Goal: Information Seeking & Learning: Learn about a topic

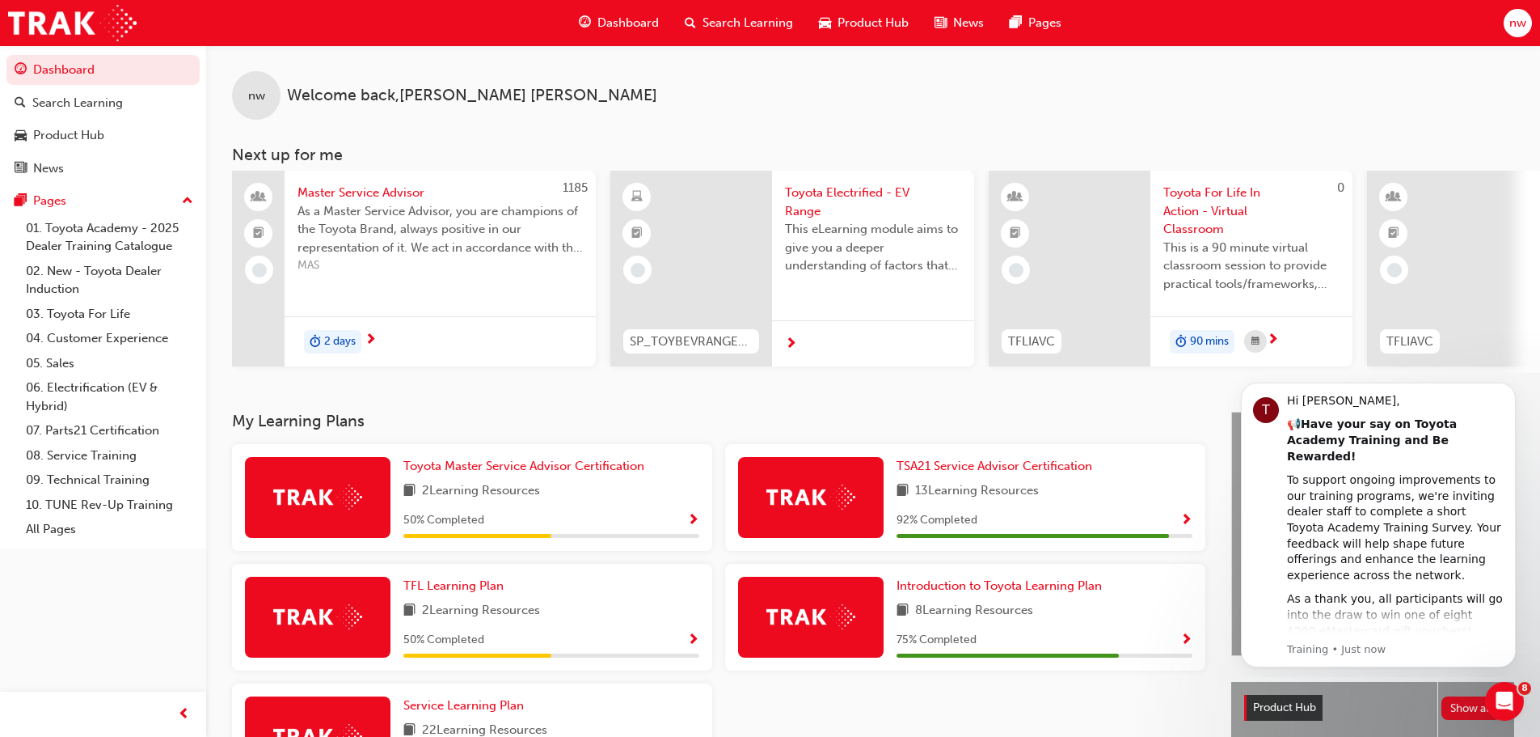
scroll to position [81, 0]
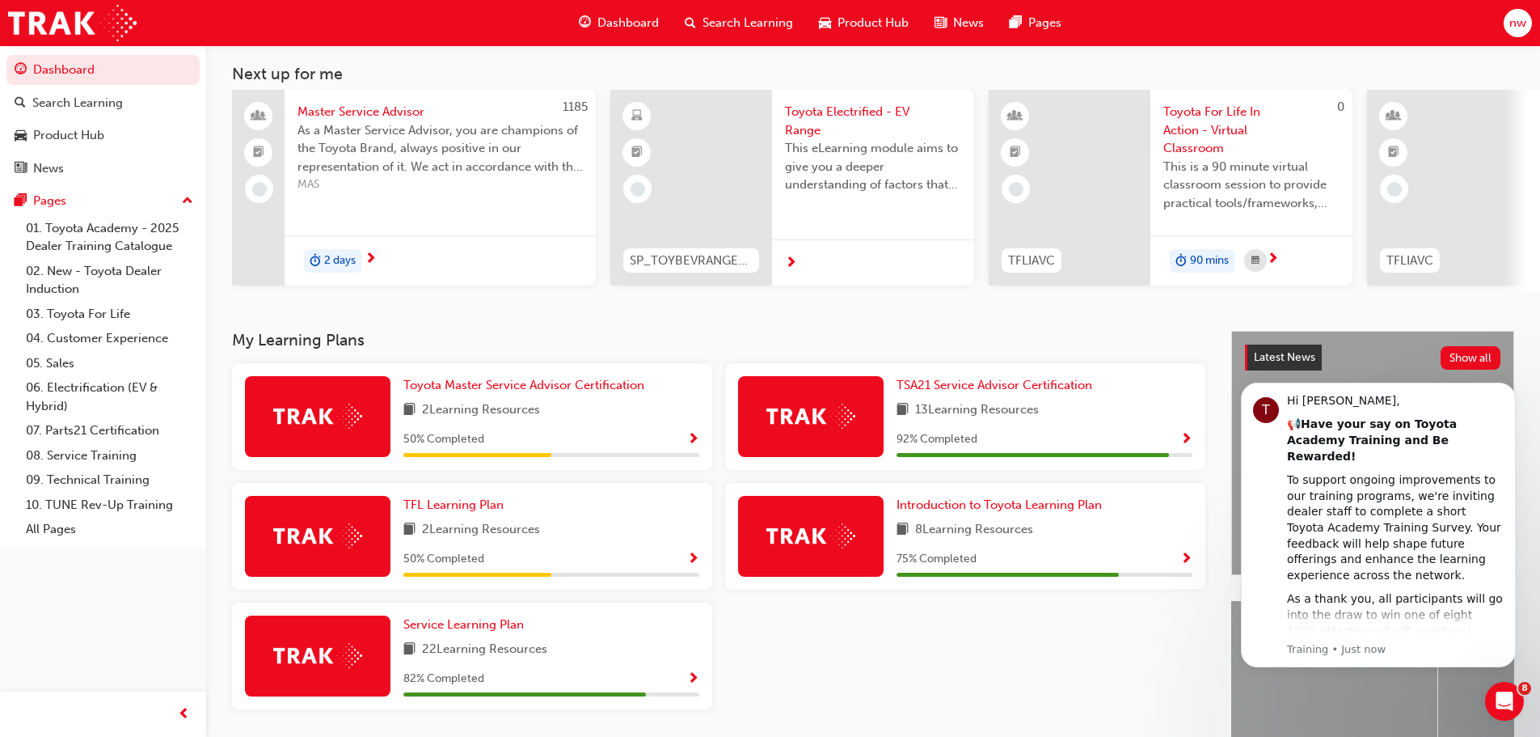
click at [655, 523] on div "TFL Learning Plan 2 Learning Resources 50 % Completed" at bounding box center [551, 536] width 296 height 81
click at [688, 567] on span "Show Progress" at bounding box center [693, 559] width 12 height 15
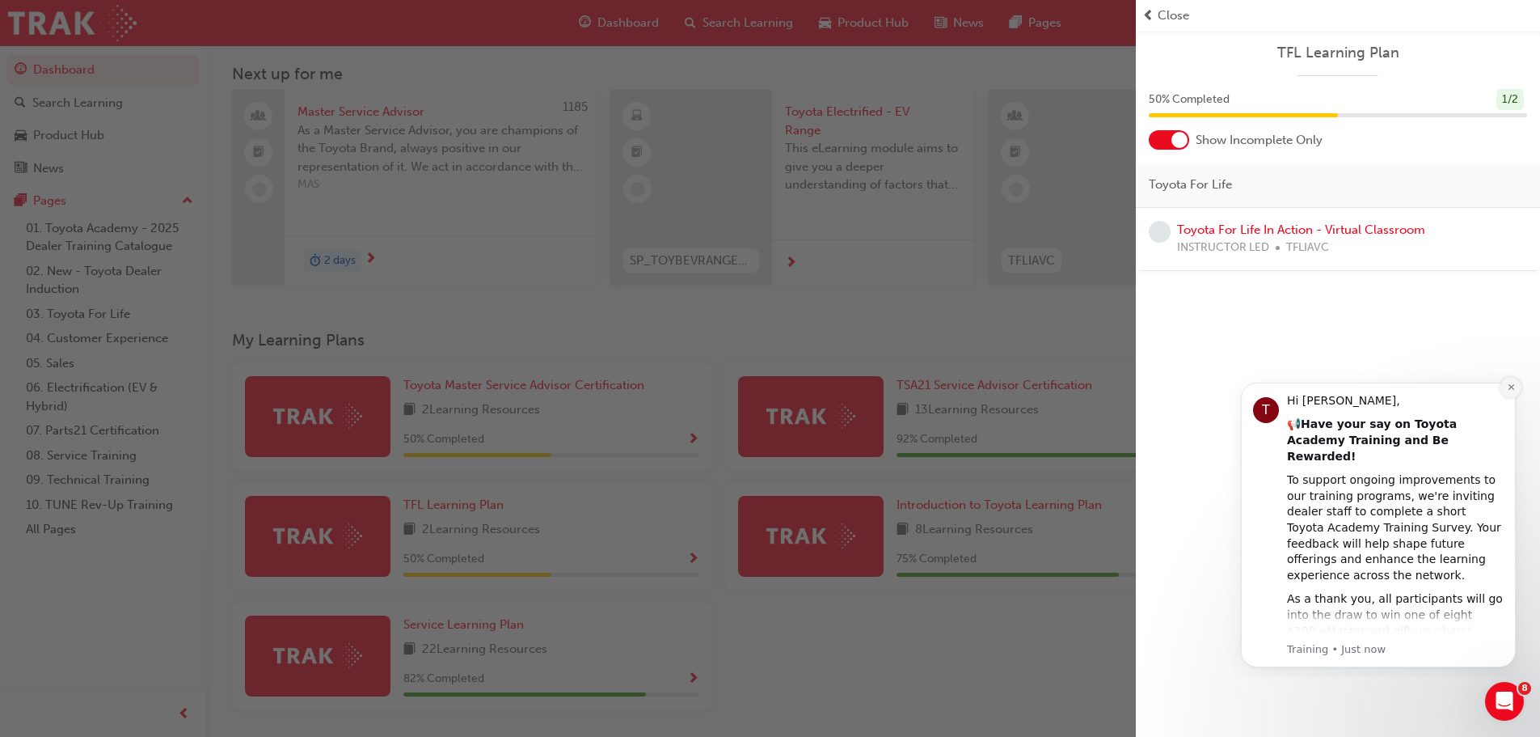
click at [1505, 389] on button "Dismiss notification" at bounding box center [1510, 387] width 21 height 21
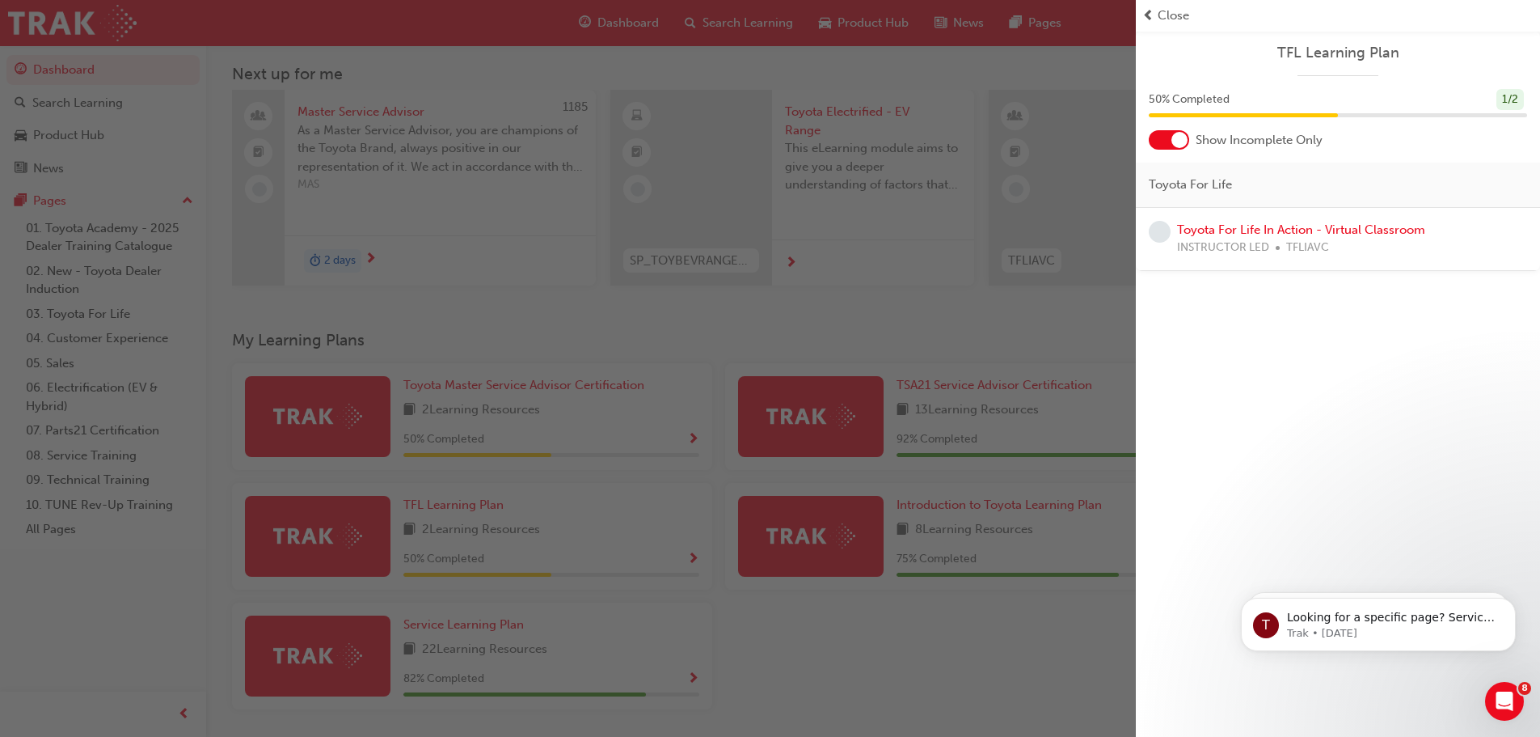
click at [670, 616] on div "button" at bounding box center [568, 368] width 1136 height 737
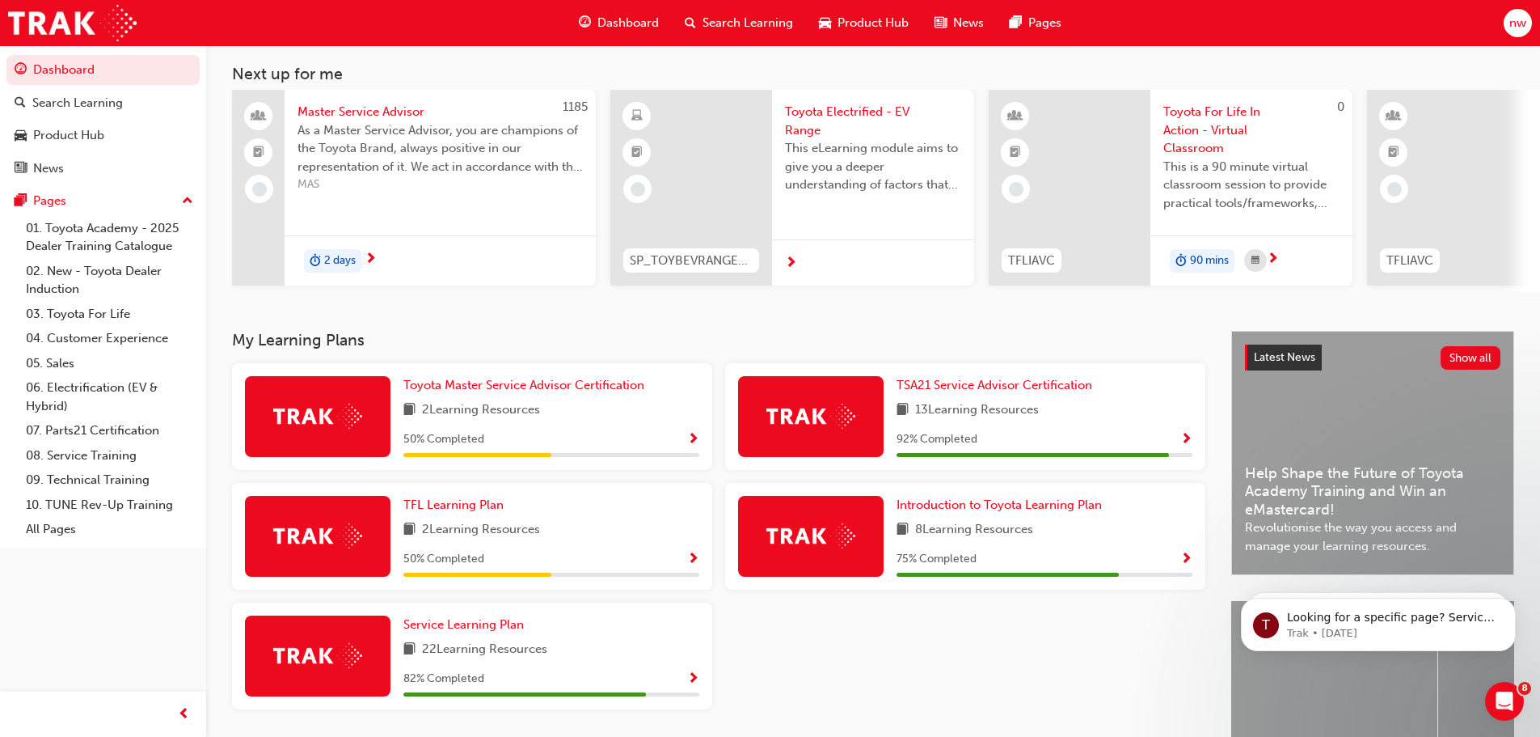
click at [669, 675] on div "82 % Completed" at bounding box center [551, 679] width 296 height 20
click at [689, 681] on span "Show Progress" at bounding box center [693, 679] width 12 height 15
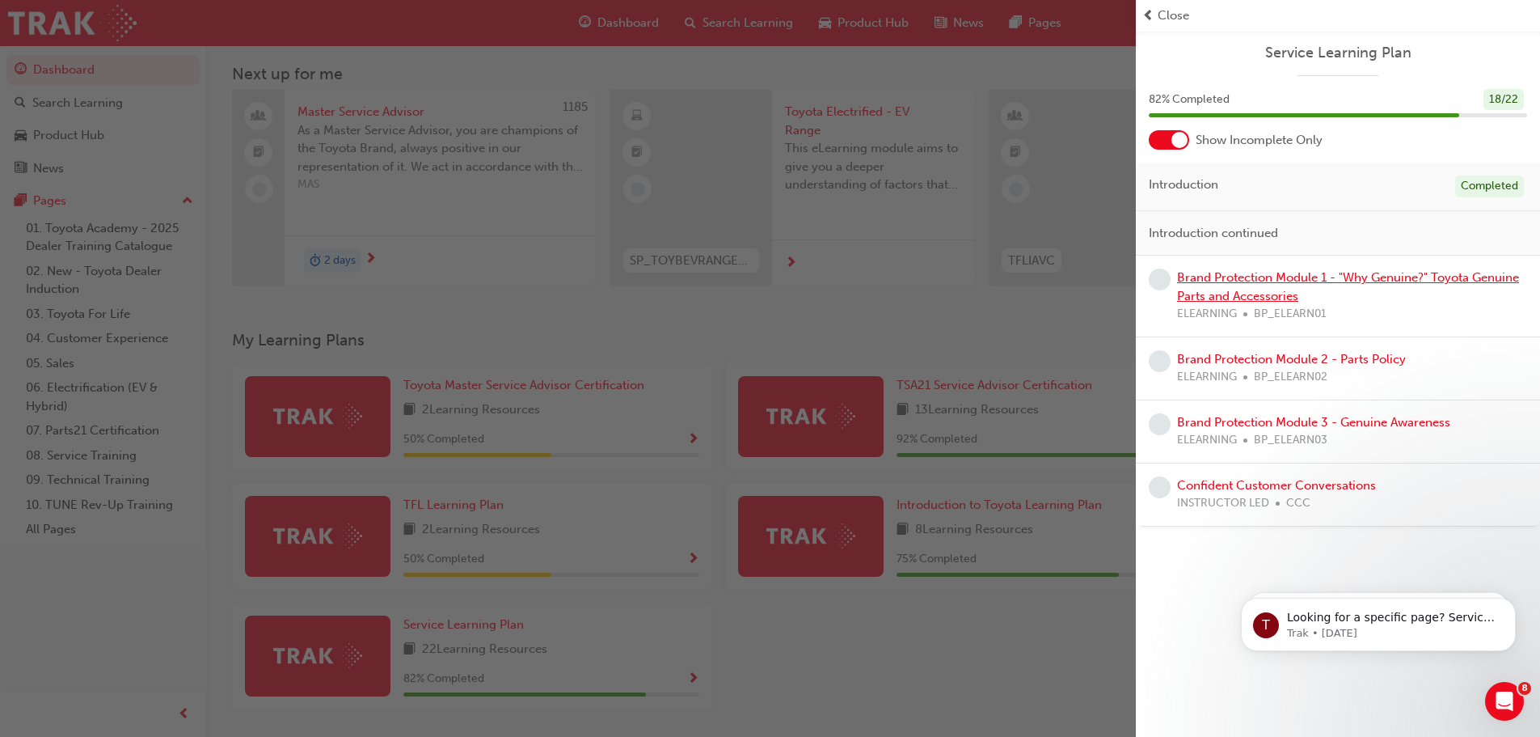
click at [1470, 281] on link "Brand Protection Module 1 - "Why Genuine?" Toyota Genuine Parts and Accessories" at bounding box center [1348, 286] width 342 height 33
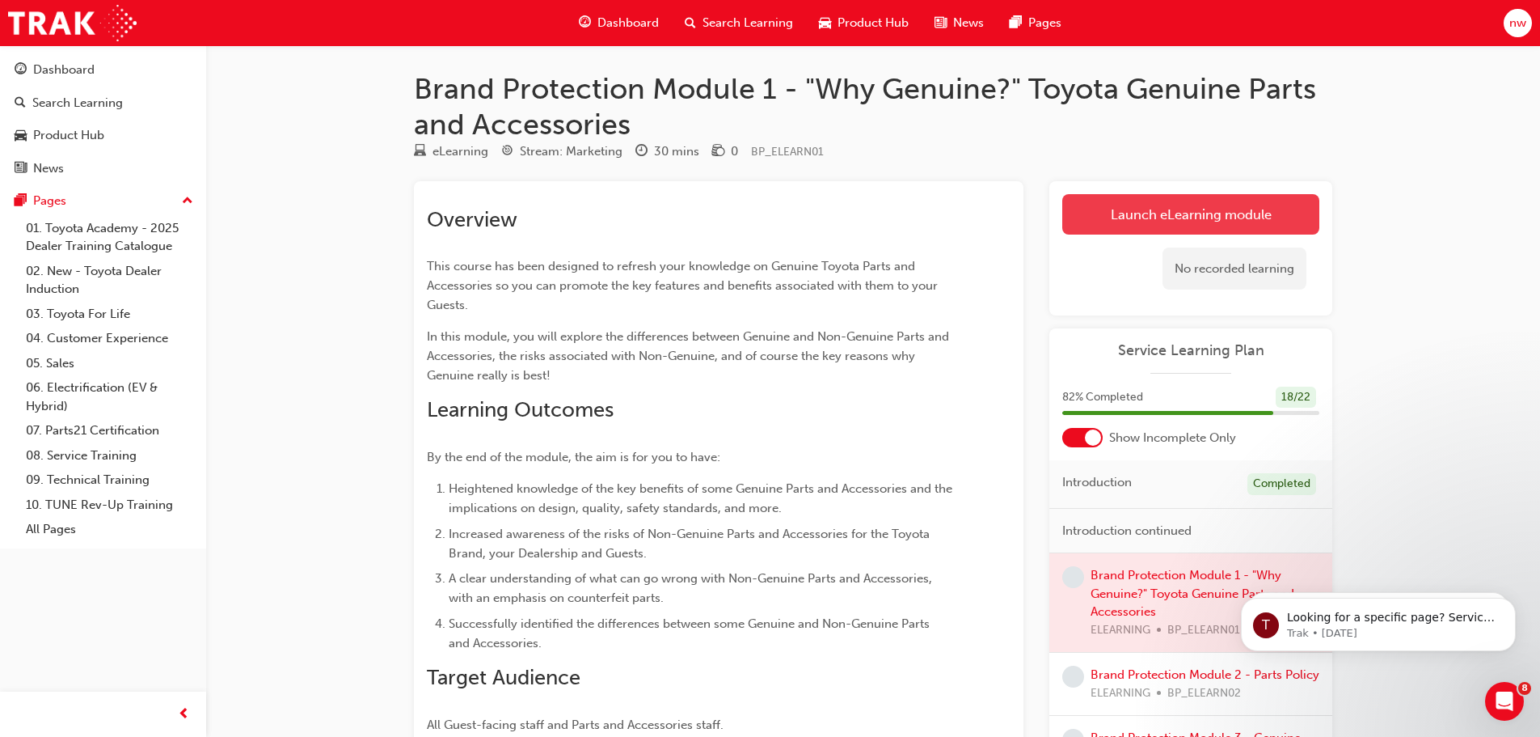
click at [1219, 221] on link "Launch eLearning module" at bounding box center [1190, 214] width 257 height 40
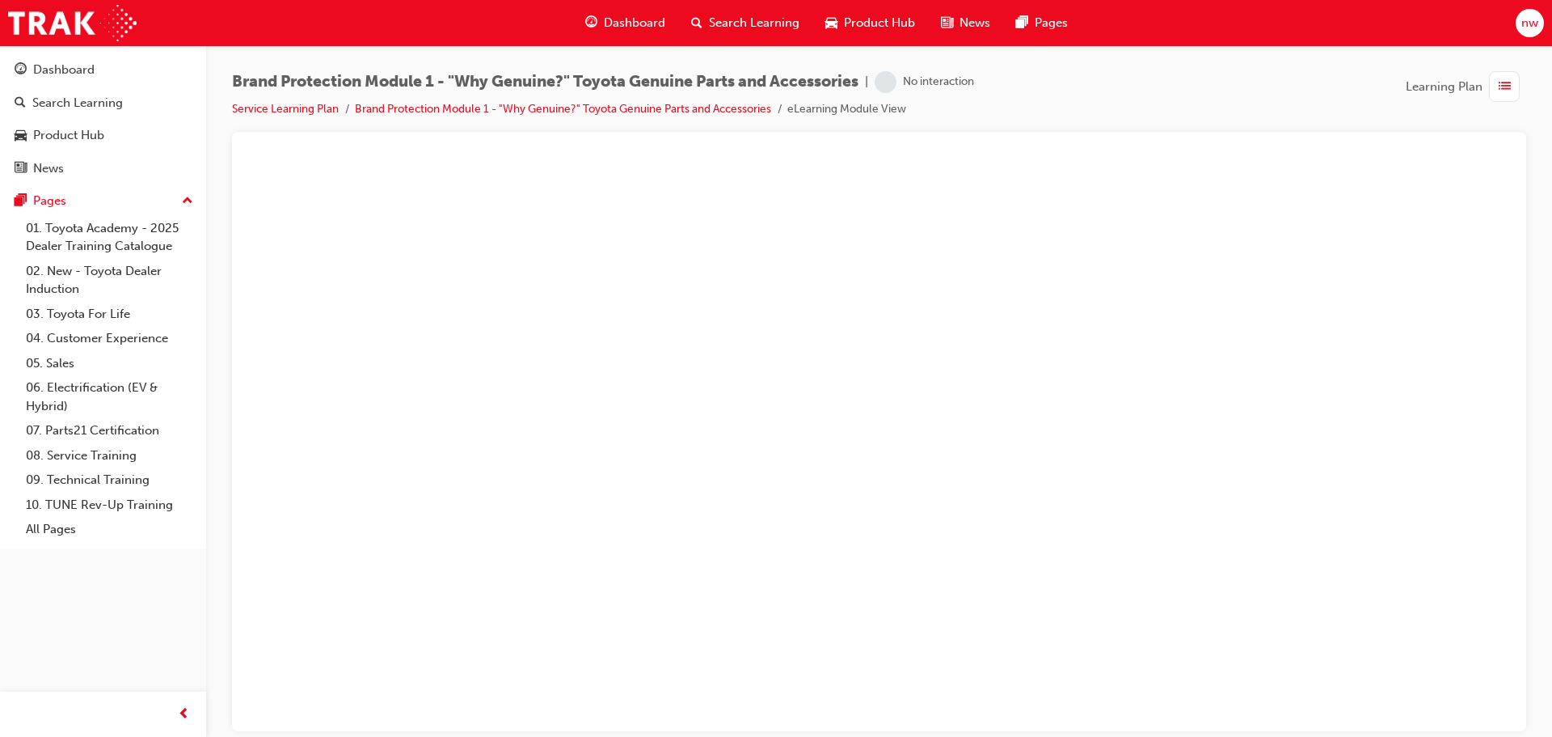
drag, startPoint x: 778, startPoint y: 669, endPoint x: 775, endPoint y: 694, distance: 26.0
drag, startPoint x: 775, startPoint y: 694, endPoint x: 1230, endPoint y: 576, distance: 469.6
click at [1230, 576] on div at bounding box center [879, 443] width 1268 height 573
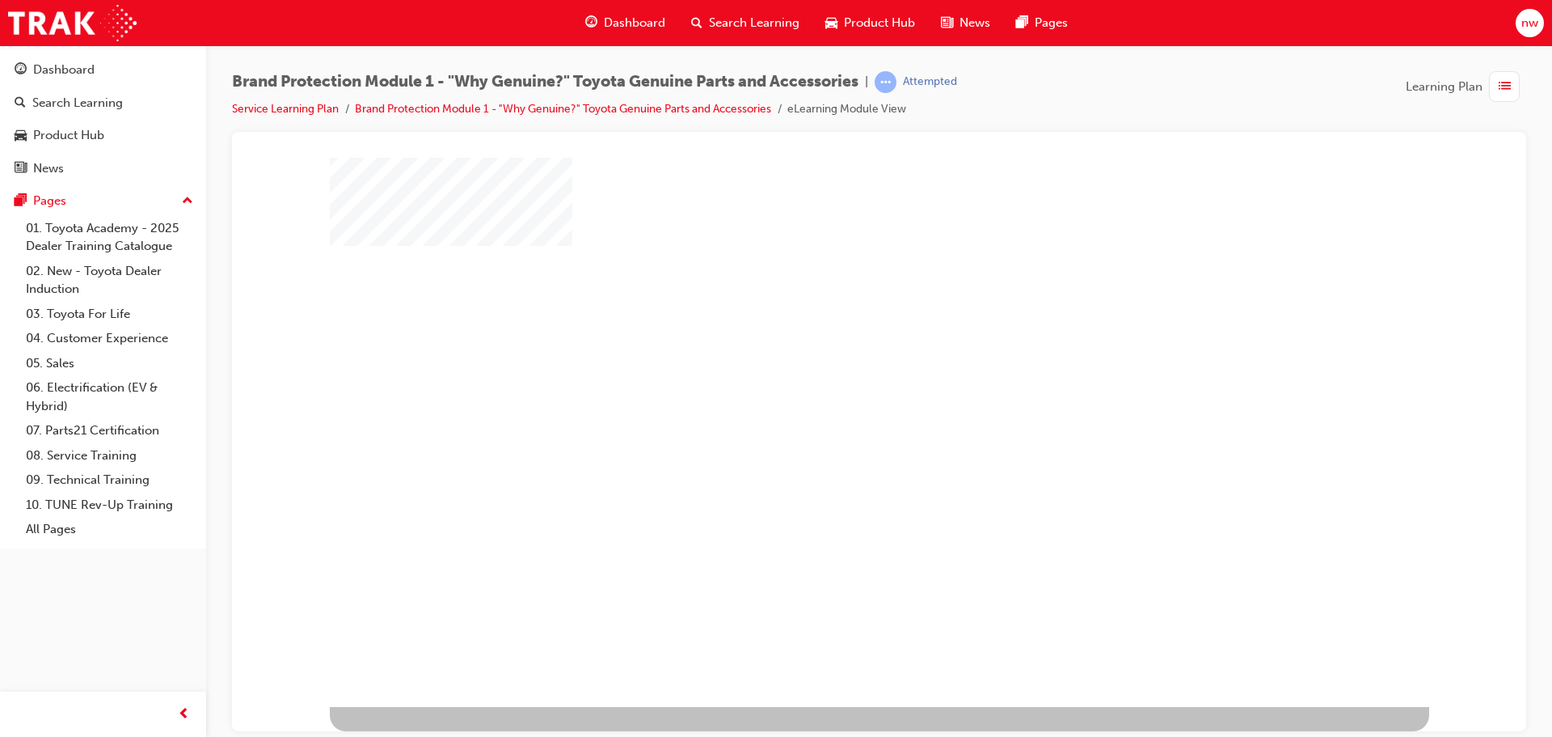
drag, startPoint x: 821, startPoint y: 378, endPoint x: 873, endPoint y: 413, distance: 62.8
click at [849, 403] on div at bounding box center [880, 415] width 1100 height 582
click at [833, 364] on div "play" at bounding box center [833, 364] width 0 height 0
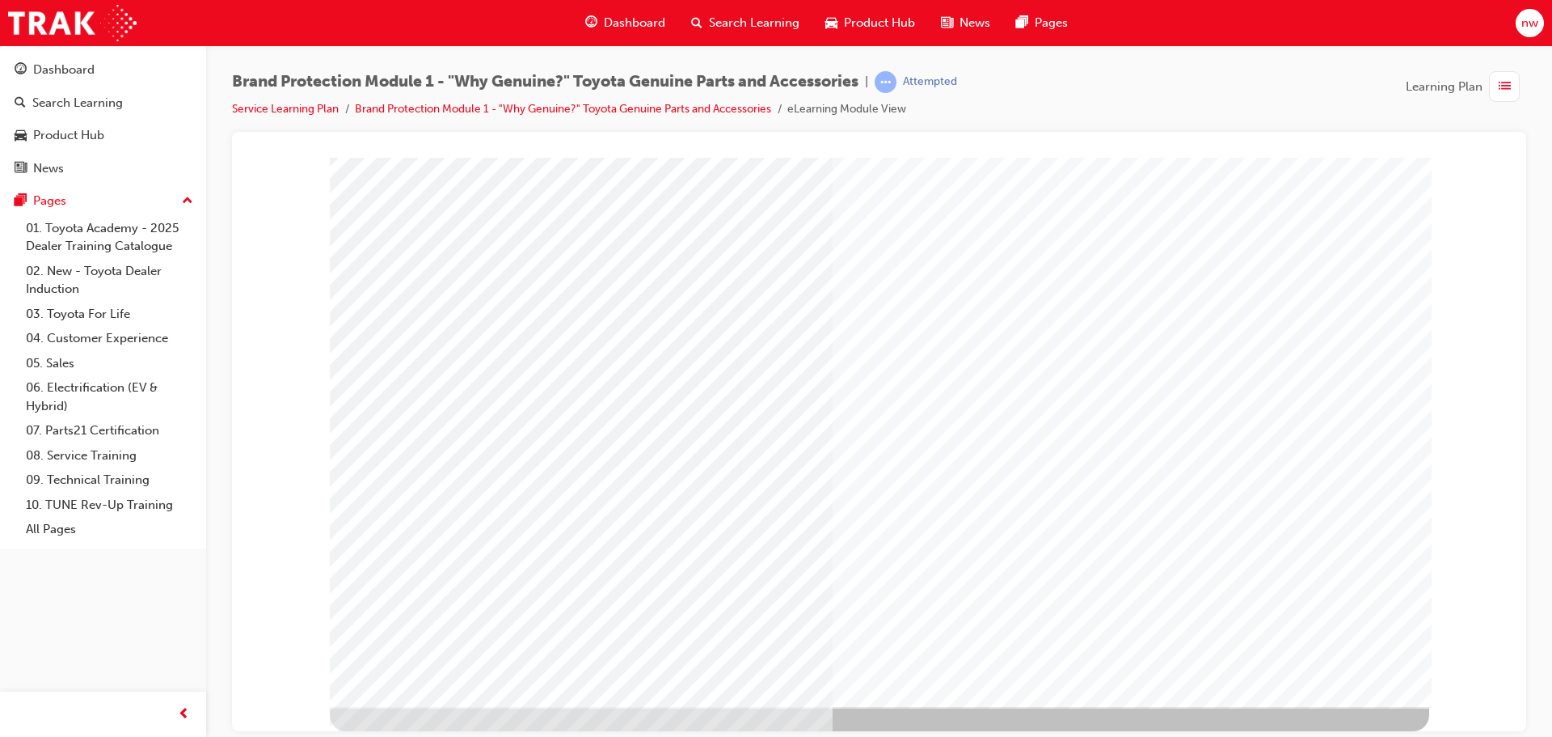
scroll to position [0, 0]
